Goal: Task Accomplishment & Management: Use online tool/utility

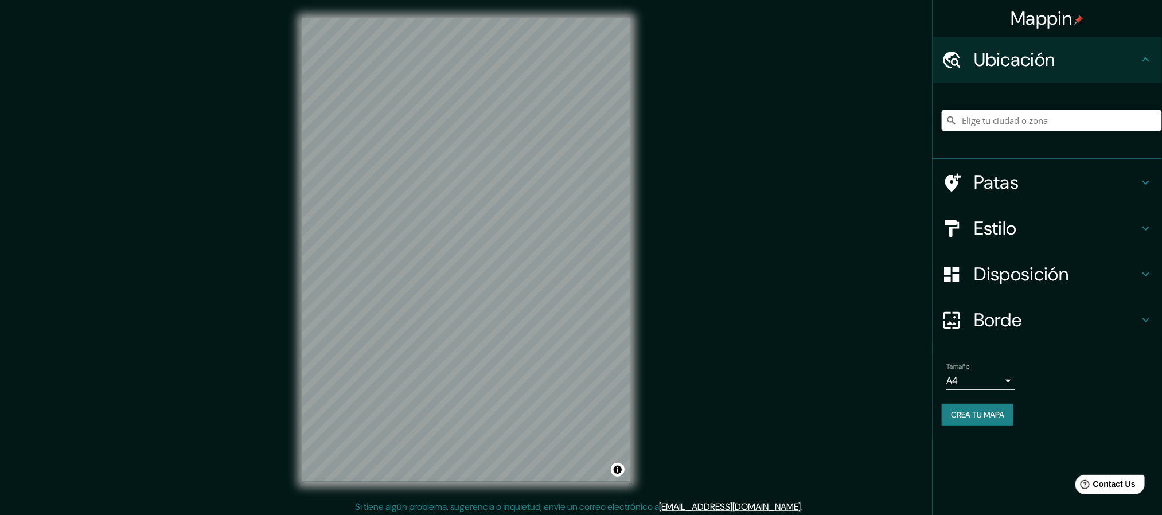
click at [994, 382] on body "Mappin Ubicación Patas Estilo Disposición Borde Elige un borde. Consejo : puede…" at bounding box center [581, 257] width 1162 height 515
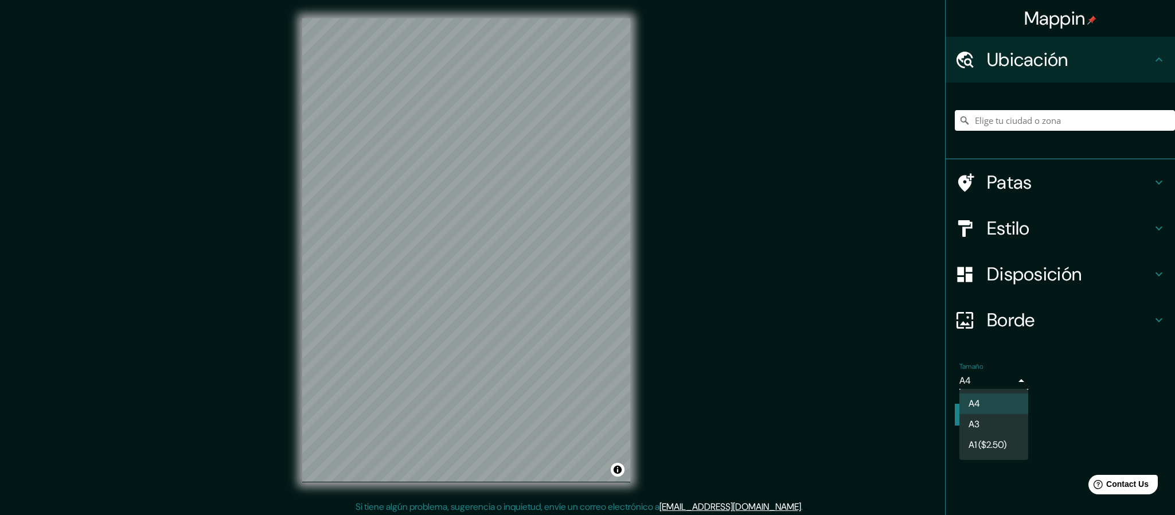
click at [994, 417] on li "A3" at bounding box center [993, 424] width 69 height 21
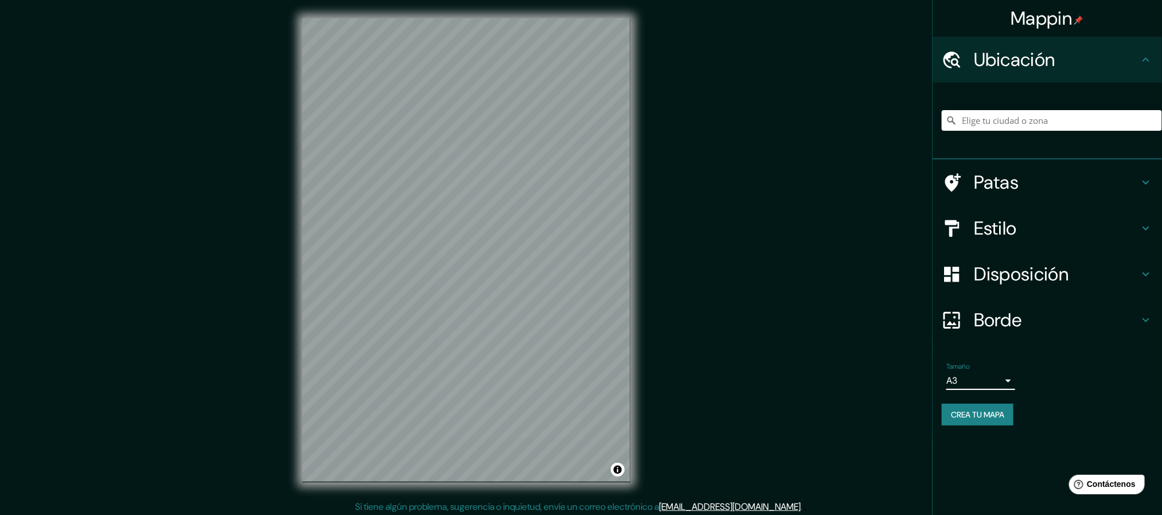
click at [1074, 314] on h4 "Borde" at bounding box center [1056, 320] width 165 height 23
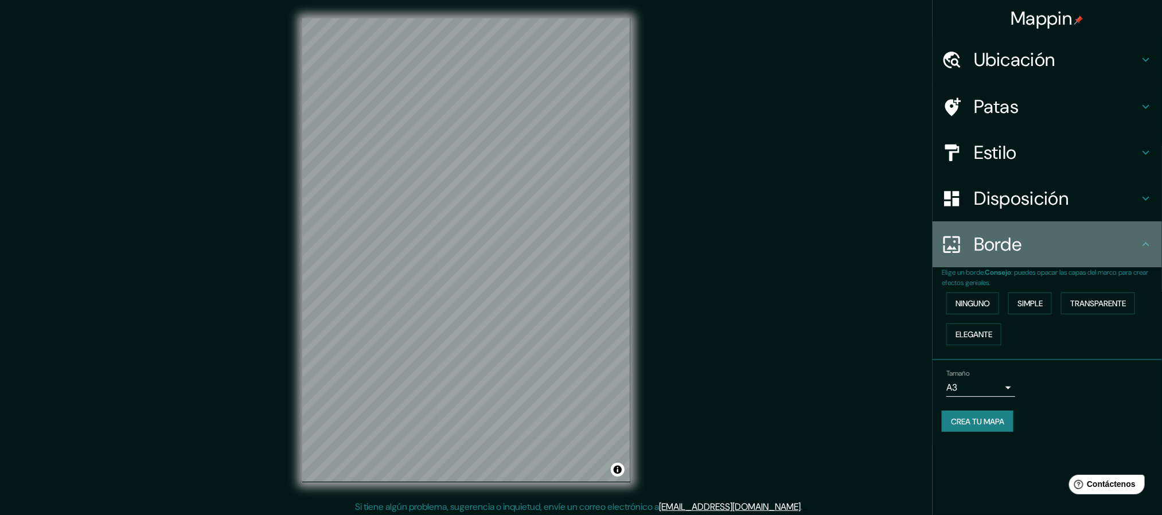
click at [1089, 250] on h4 "Borde" at bounding box center [1056, 244] width 165 height 23
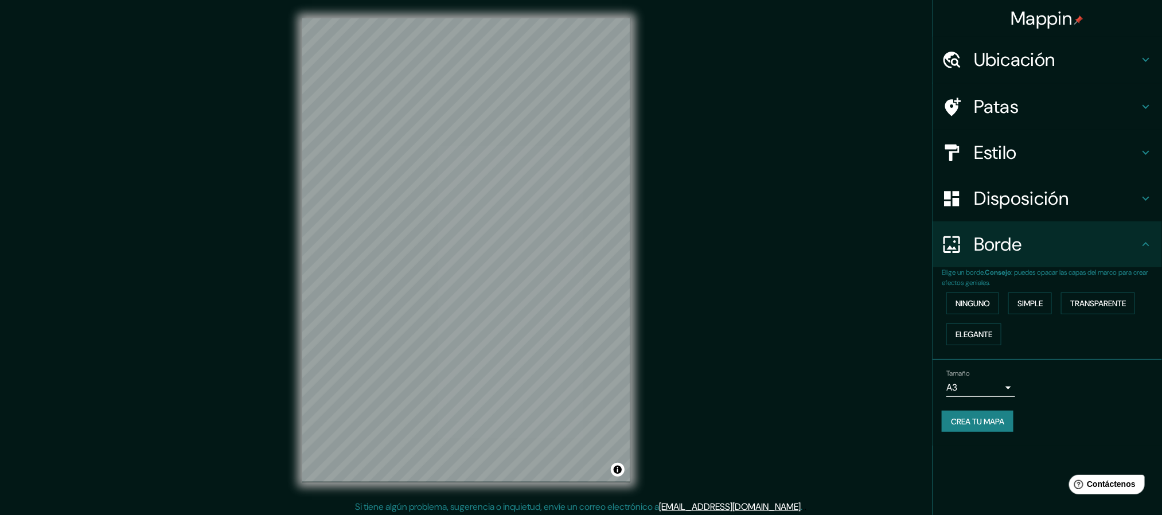
click at [1090, 205] on h4 "Disposición" at bounding box center [1056, 198] width 165 height 23
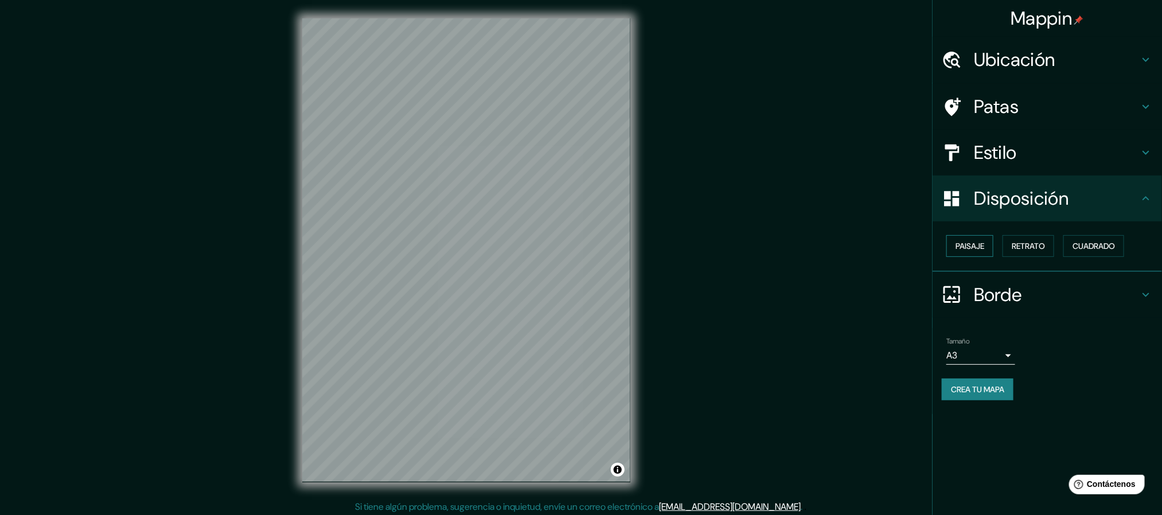
click at [991, 247] on button "Paisaje" at bounding box center [969, 246] width 47 height 22
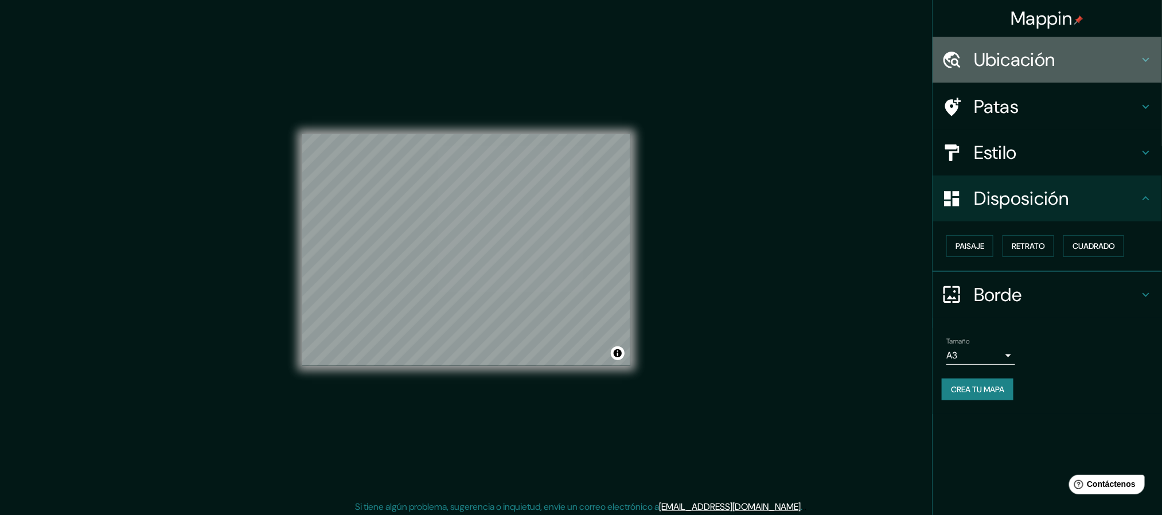
click at [1058, 63] on h4 "Ubicación" at bounding box center [1056, 59] width 165 height 23
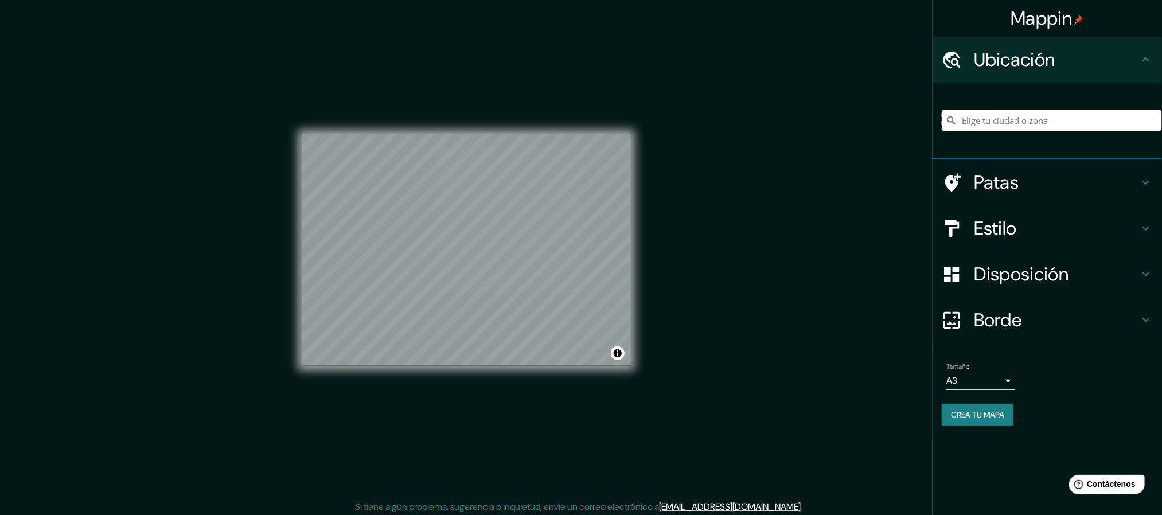
click at [1061, 110] on input "Elige tu ciudad o zona" at bounding box center [1052, 120] width 220 height 21
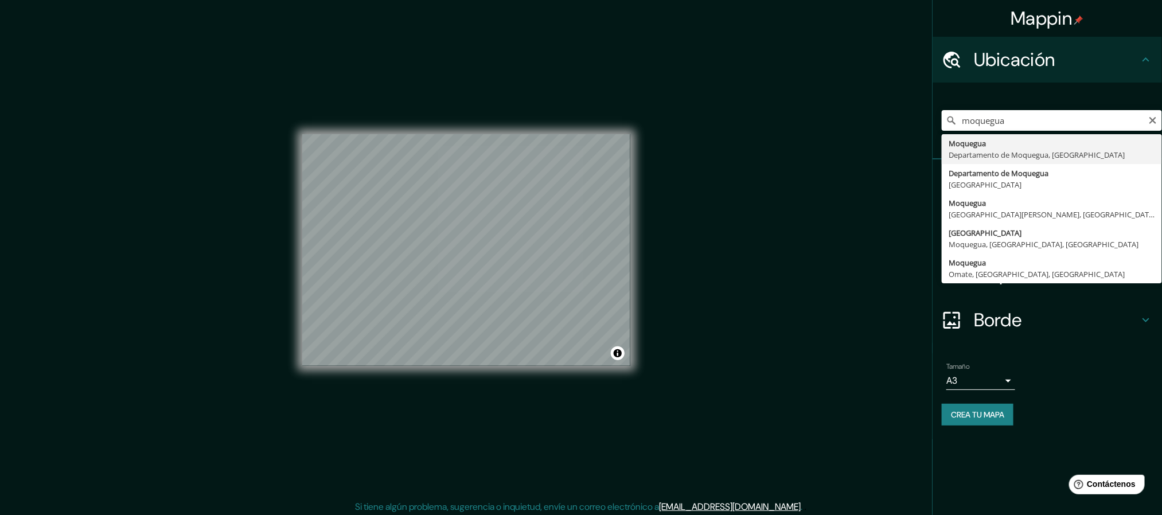
type input "Moquegua, Departamento de Moquegua, Perú"
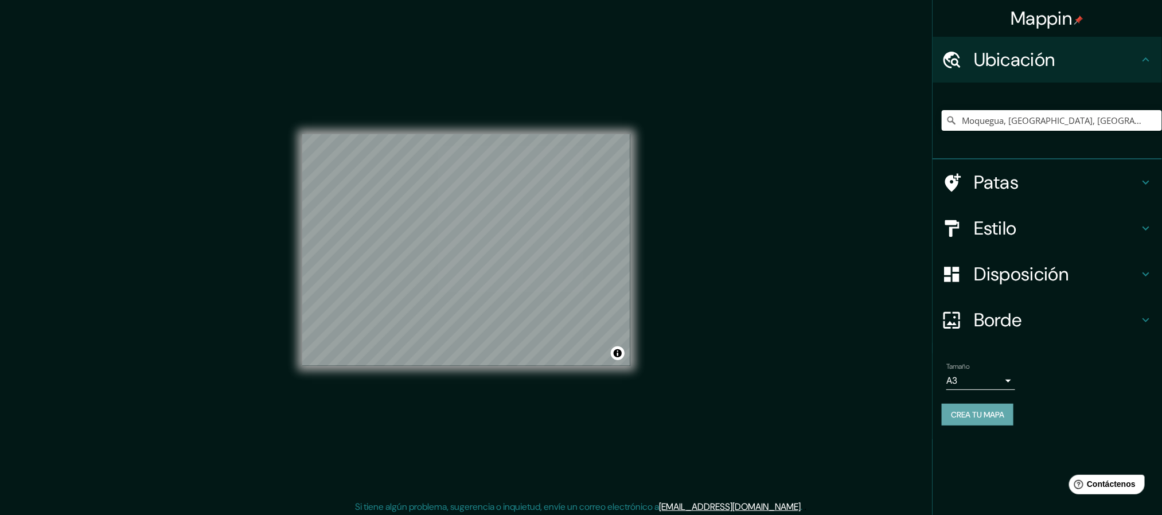
click at [964, 409] on font "Crea tu mapa" at bounding box center [977, 414] width 53 height 10
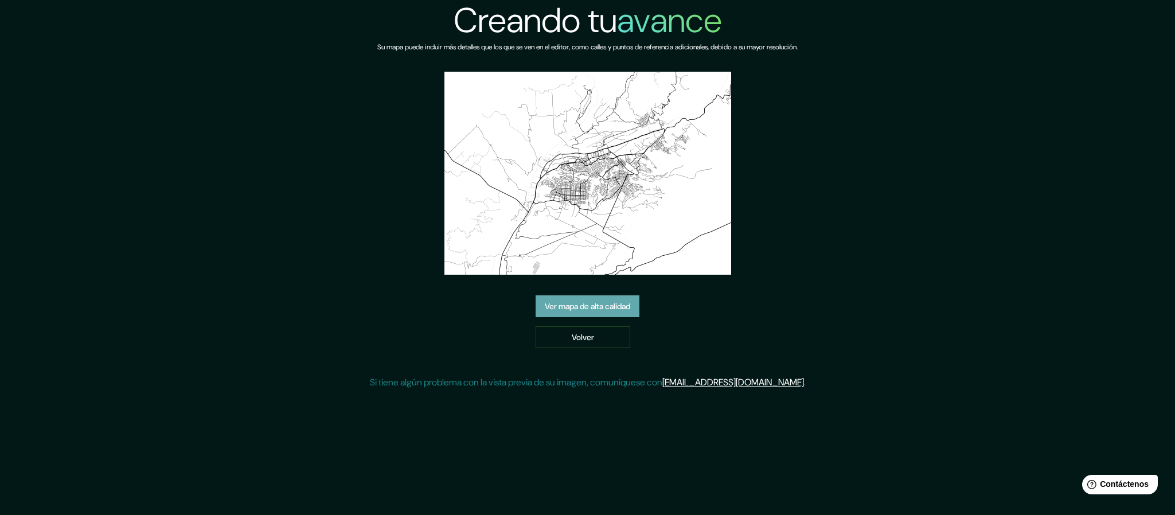
click at [611, 310] on font "Ver mapa de alta calidad" at bounding box center [587, 306] width 85 height 10
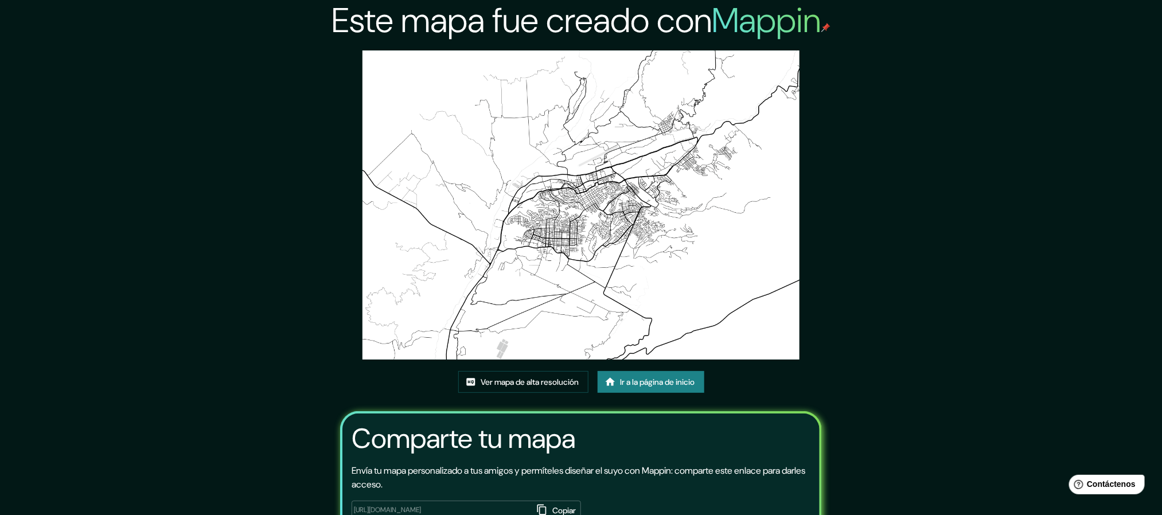
click at [591, 223] on img at bounding box center [580, 204] width 437 height 309
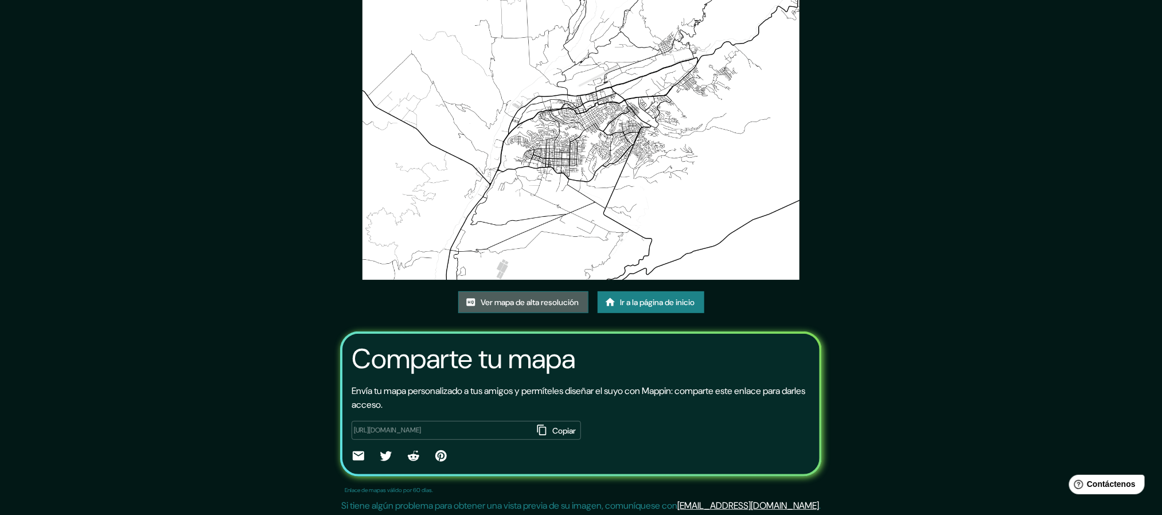
click at [551, 303] on font "Ver mapa de alta resolución" at bounding box center [530, 302] width 98 height 10
